Goal: Information Seeking & Learning: Learn about a topic

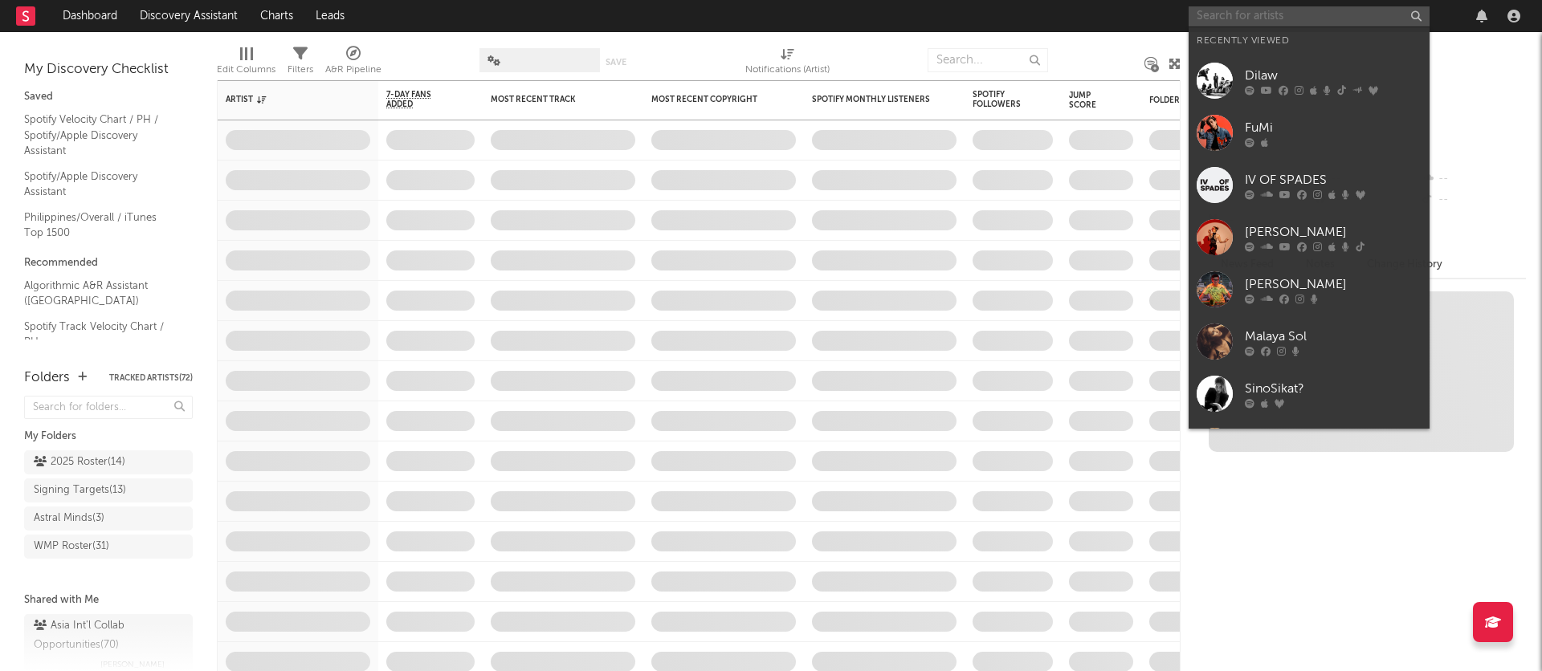
click at [1250, 19] on input "text" at bounding box center [1308, 16] width 241 height 20
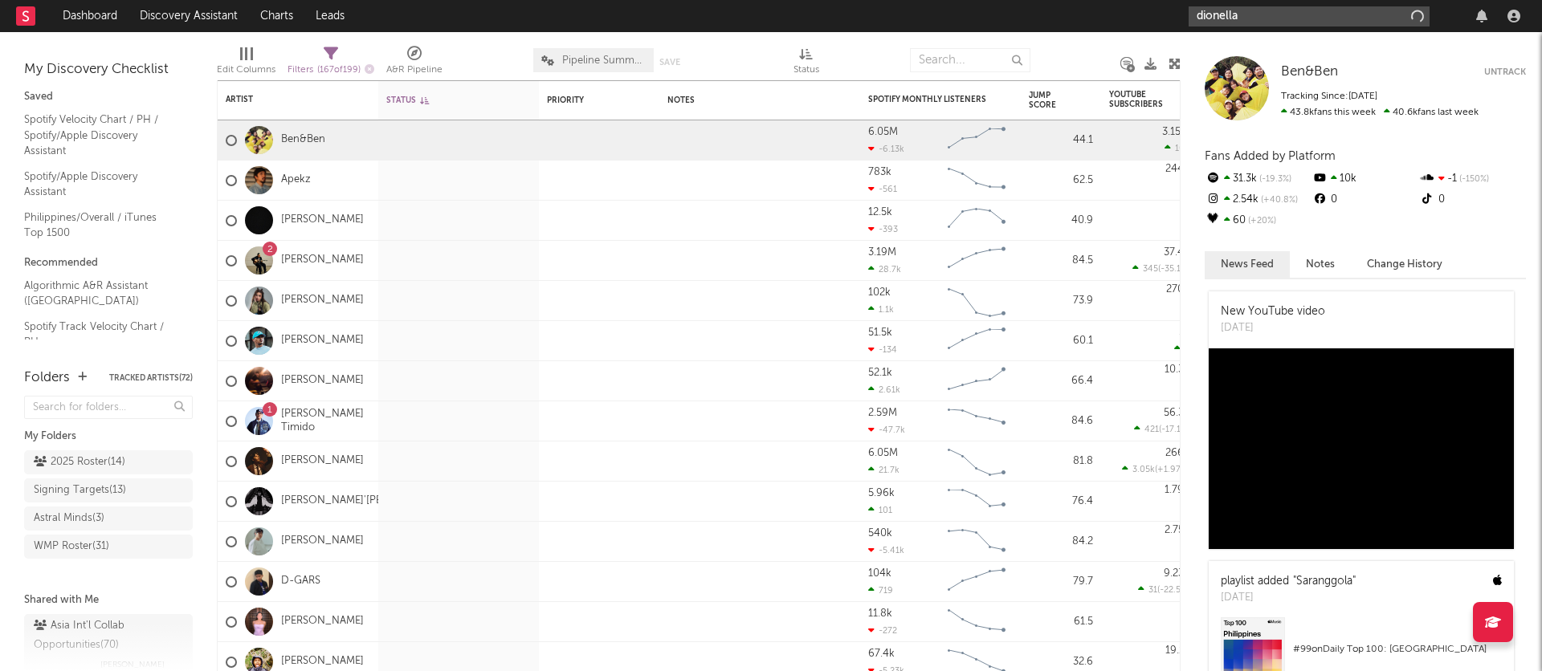
type input "dionella"
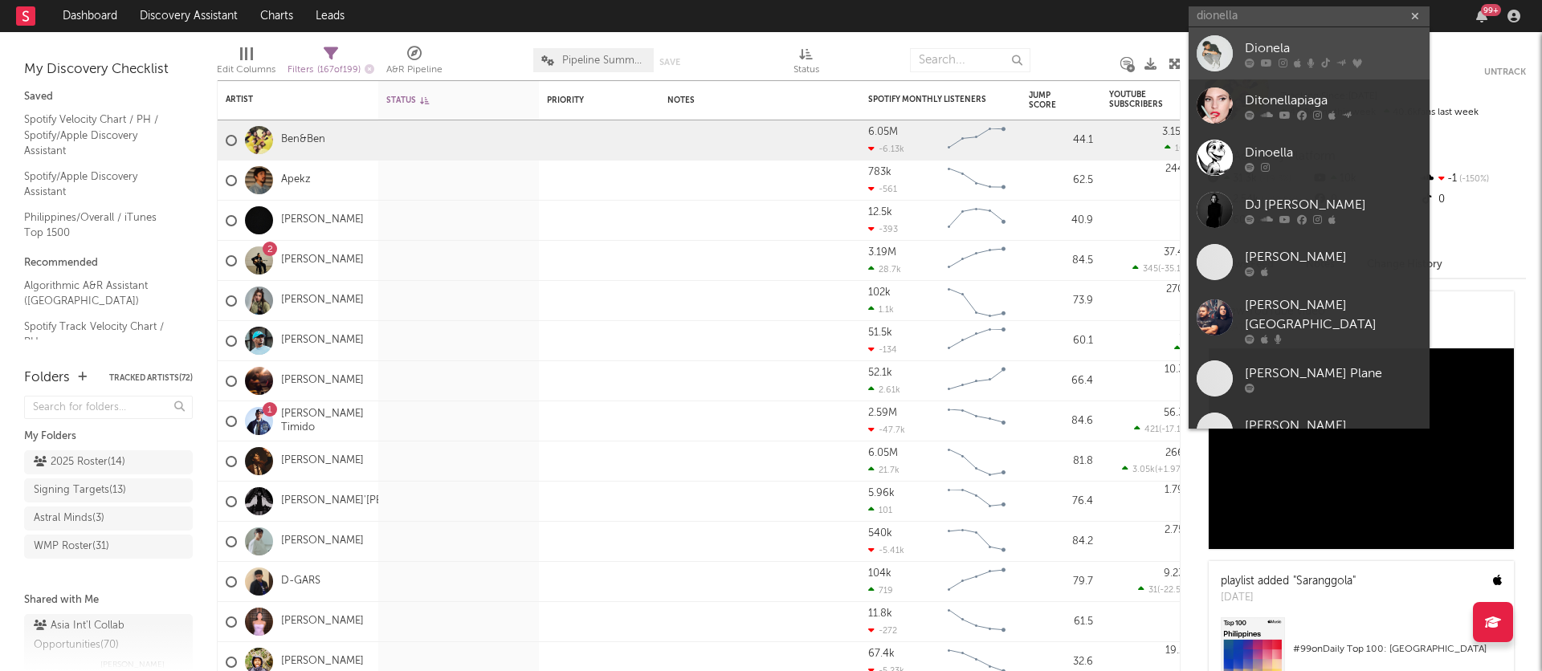
click at [1311, 48] on div "Dionela" at bounding box center [1333, 48] width 177 height 19
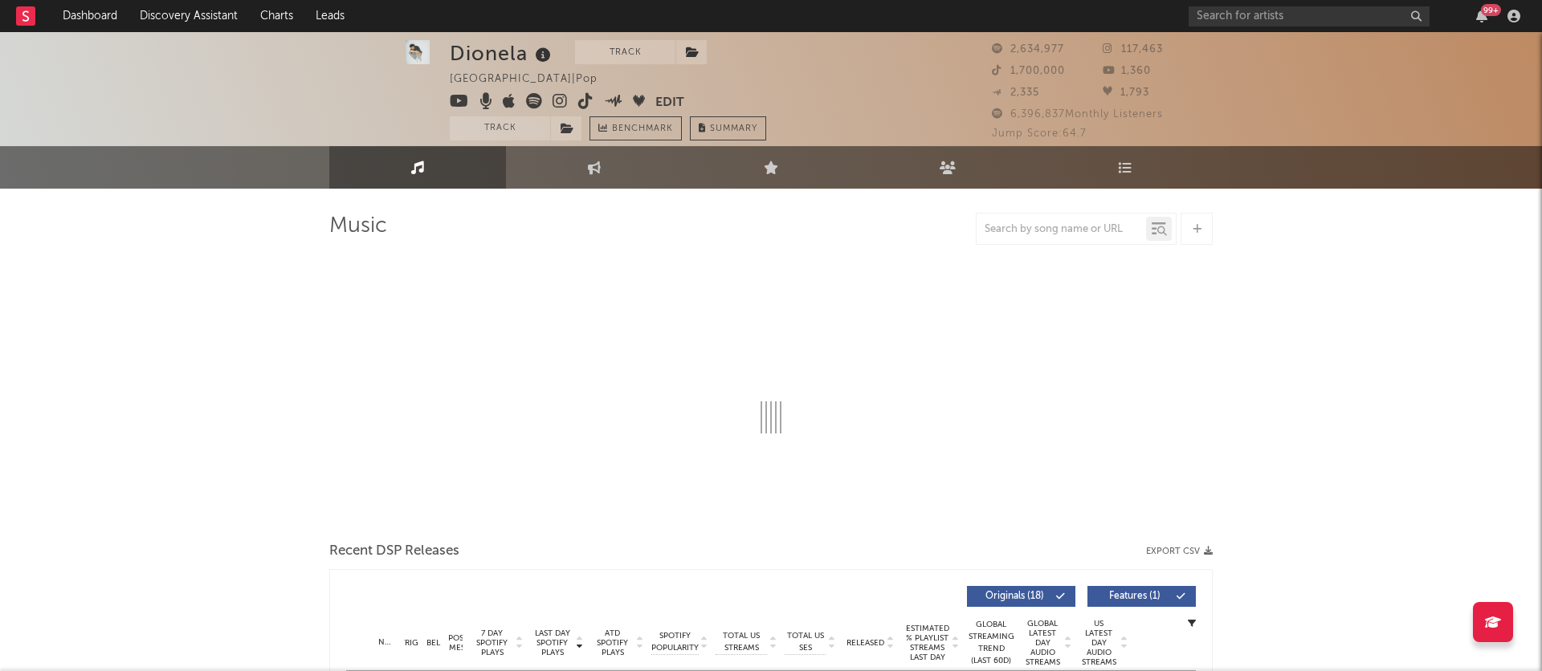
scroll to position [3, 0]
select select "6m"
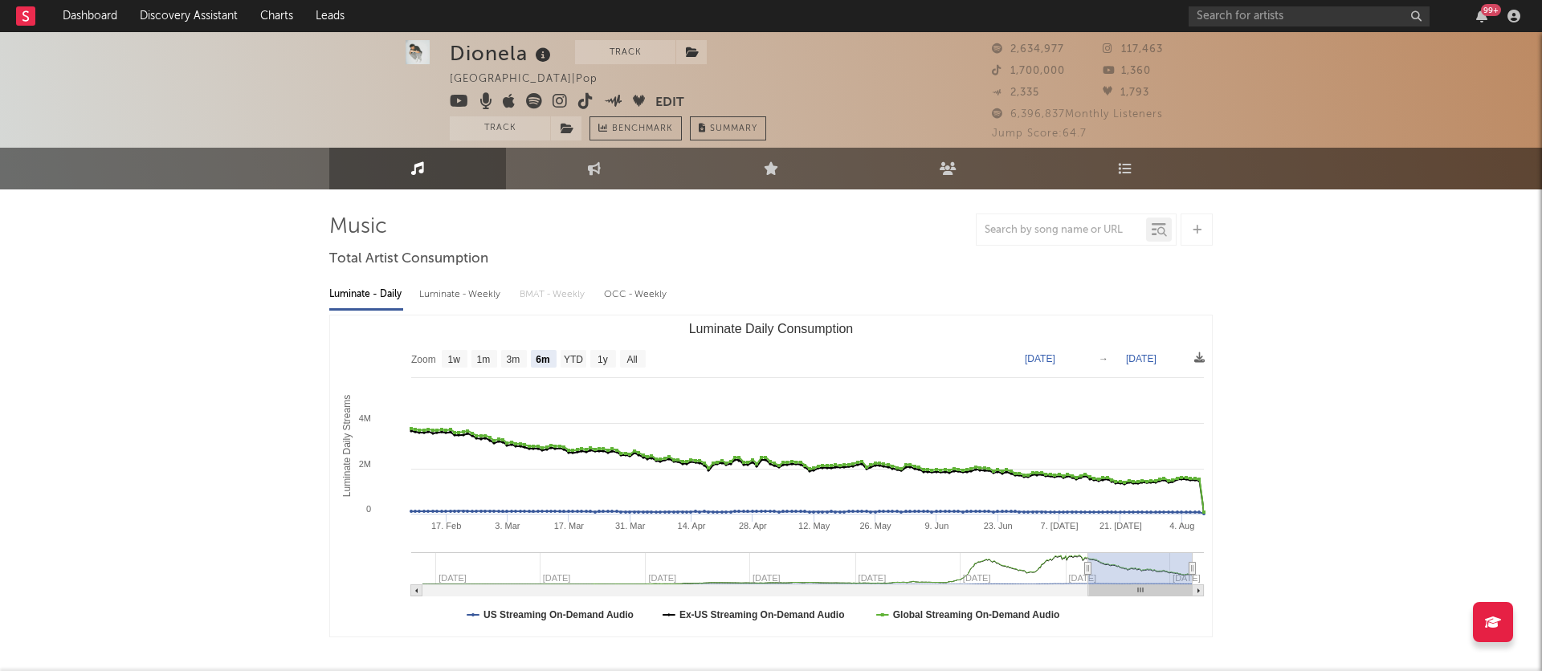
scroll to position [5, 0]
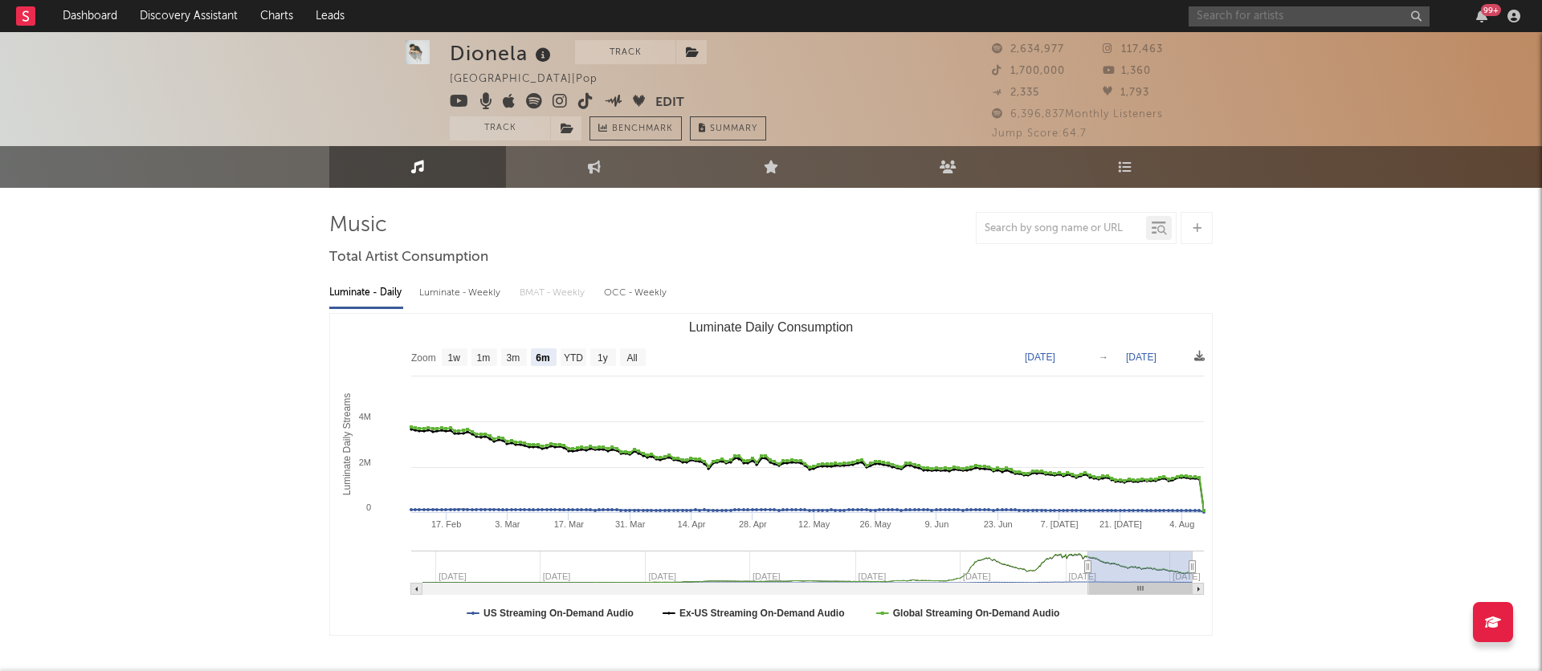
click at [1222, 16] on input "text" at bounding box center [1308, 16] width 241 height 20
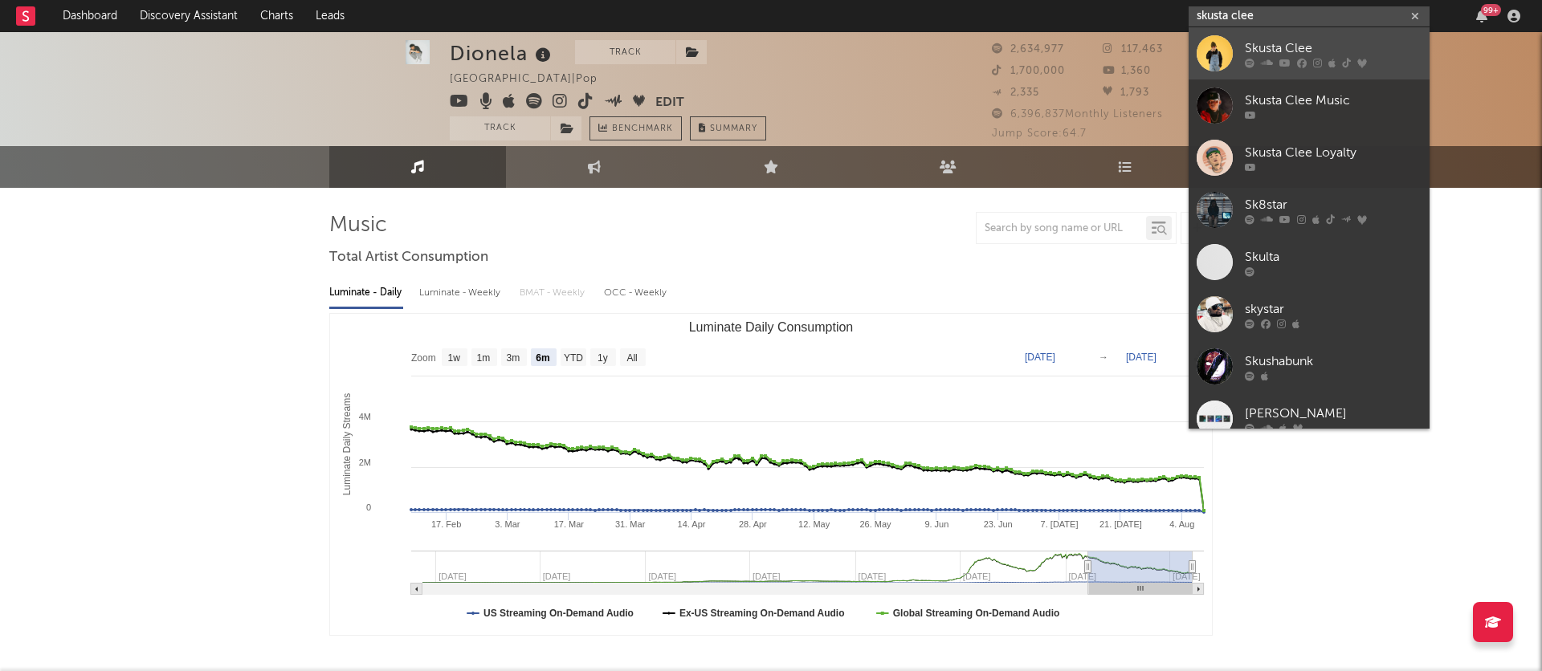
type input "skusta clee"
click at [1256, 54] on div "Skusta Clee" at bounding box center [1333, 48] width 177 height 19
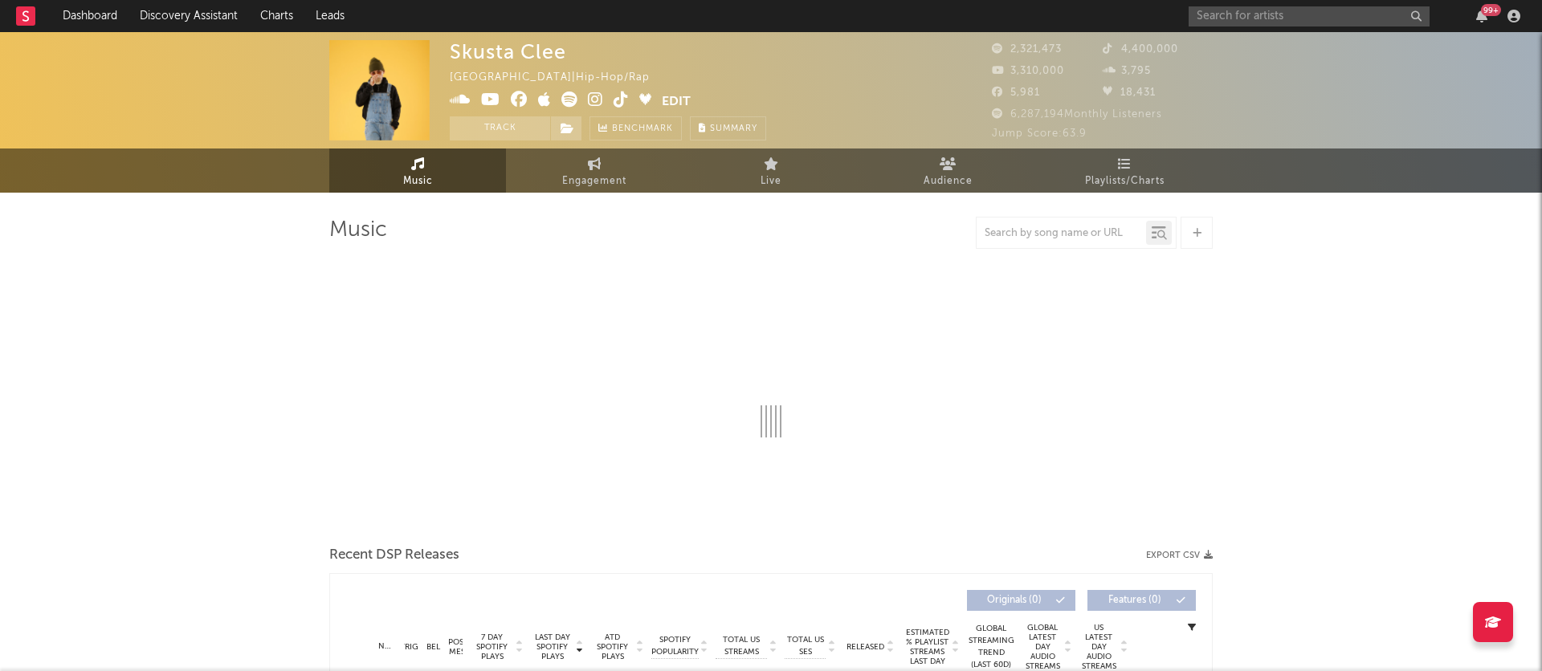
select select "6m"
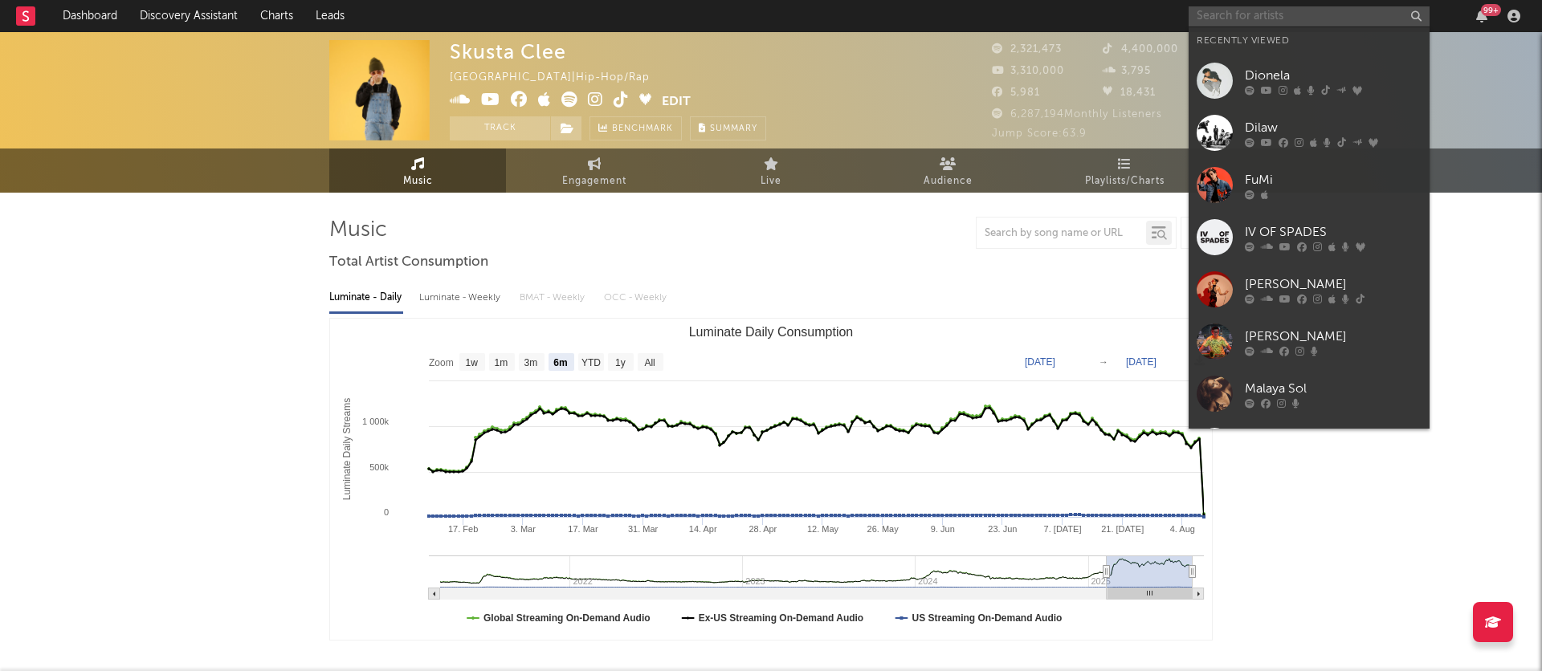
click at [1233, 15] on input "text" at bounding box center [1308, 16] width 241 height 20
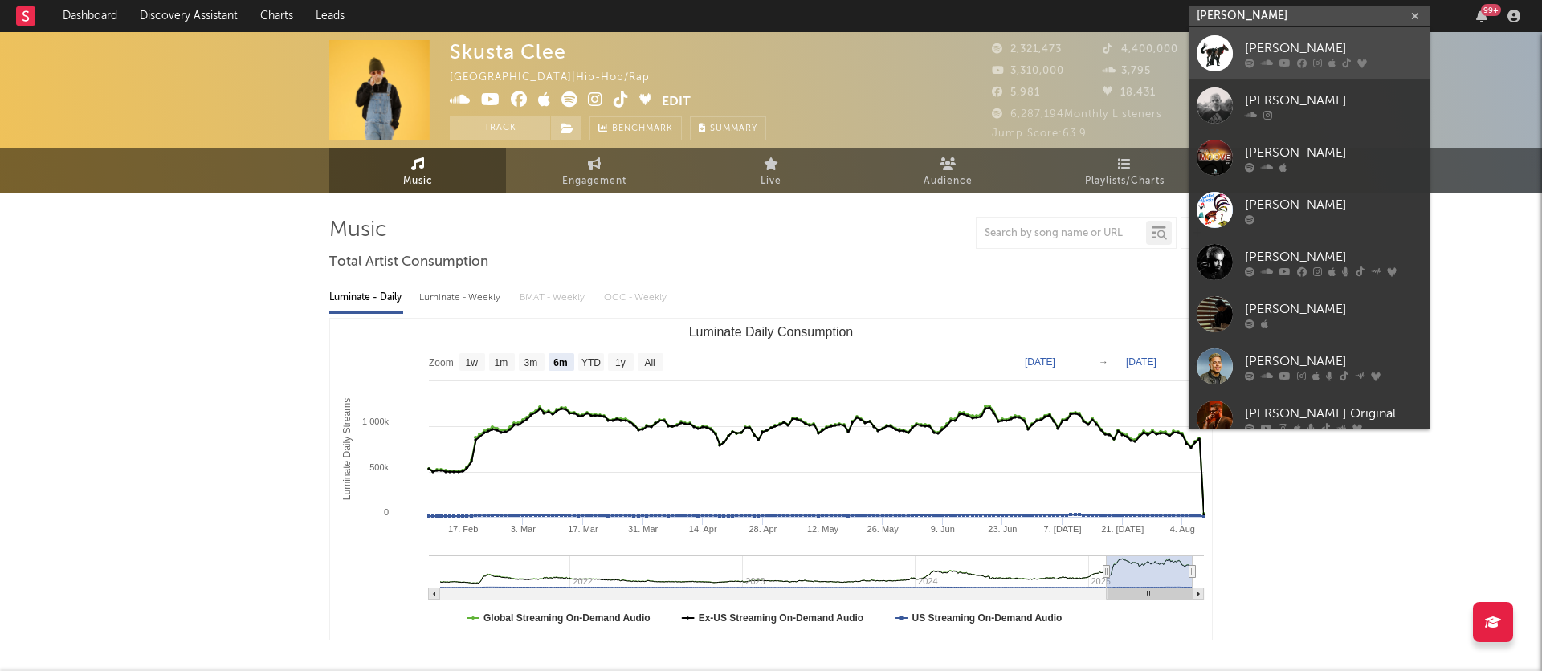
type input "[PERSON_NAME]"
click at [1225, 51] on div at bounding box center [1215, 53] width 36 height 36
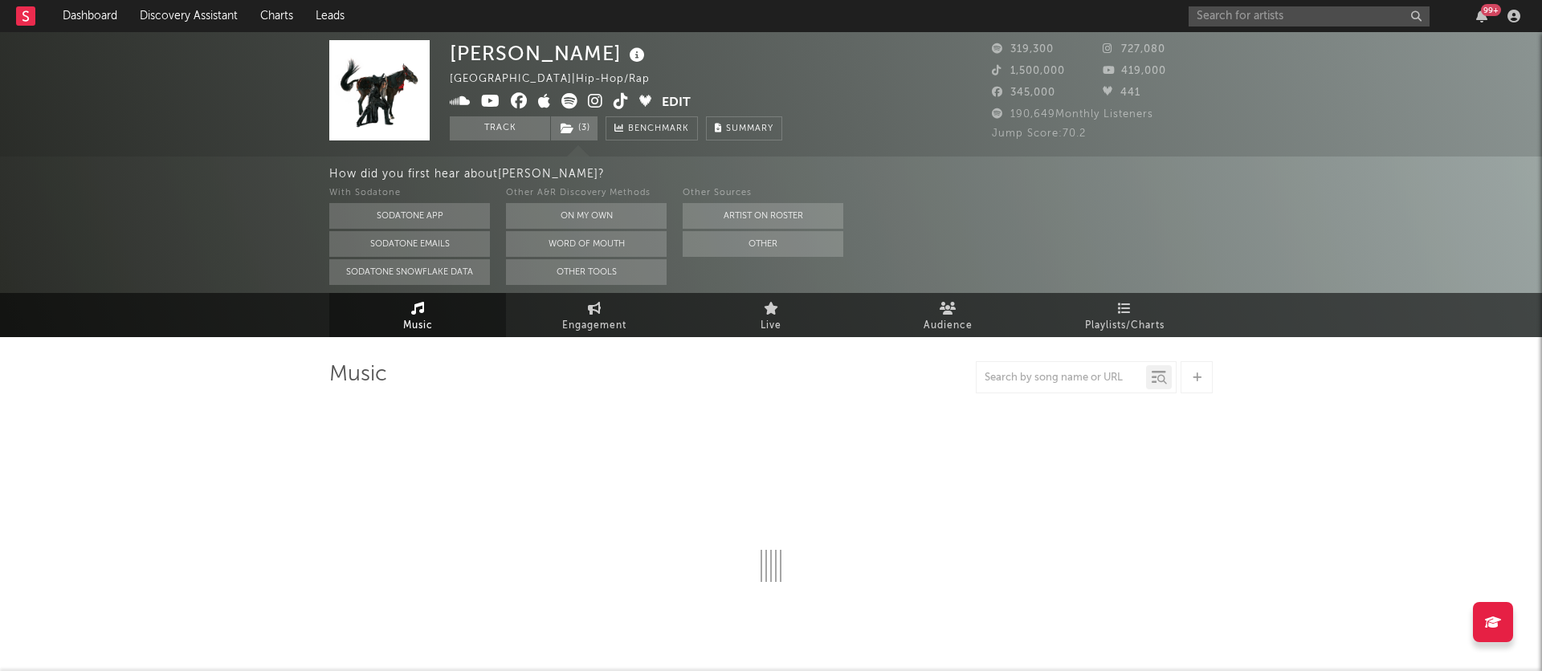
select select "6m"
